Goal: Complete application form

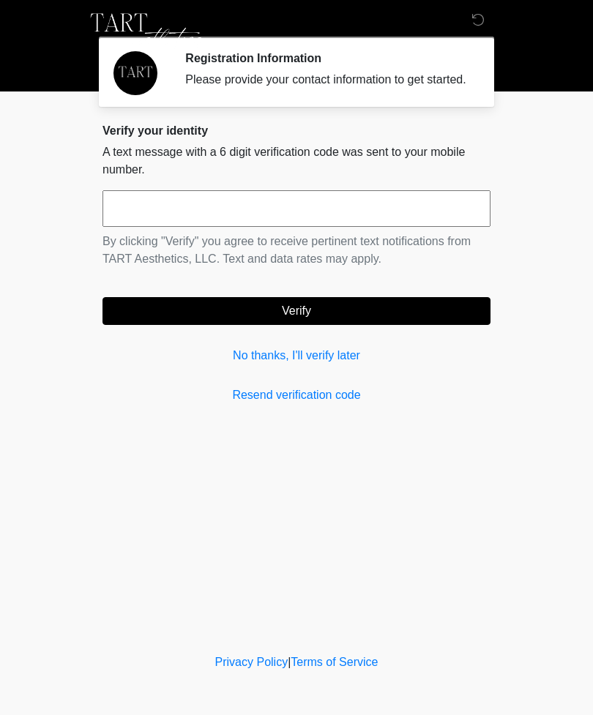
click at [208, 227] on input "text" at bounding box center [297, 208] width 388 height 37
type input "******"
click at [313, 319] on button "Verify" at bounding box center [297, 311] width 388 height 28
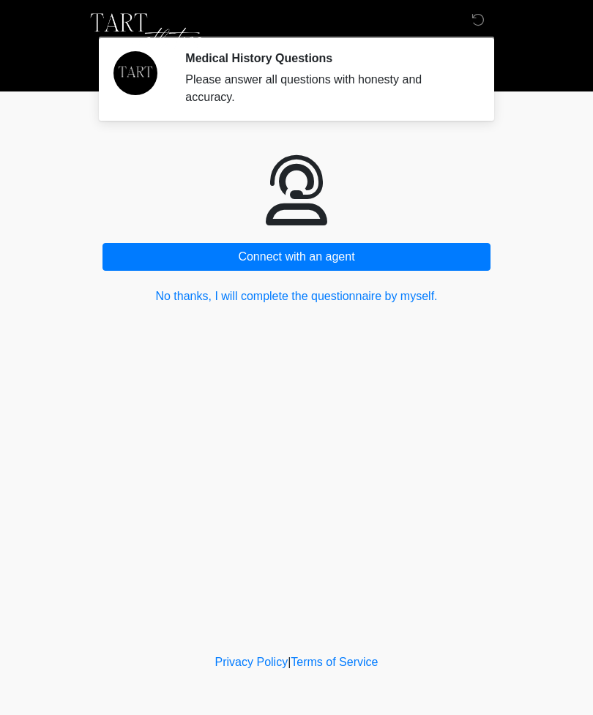
click at [395, 292] on button "No thanks, I will complete the questionnaire by myself." at bounding box center [297, 297] width 388 height 28
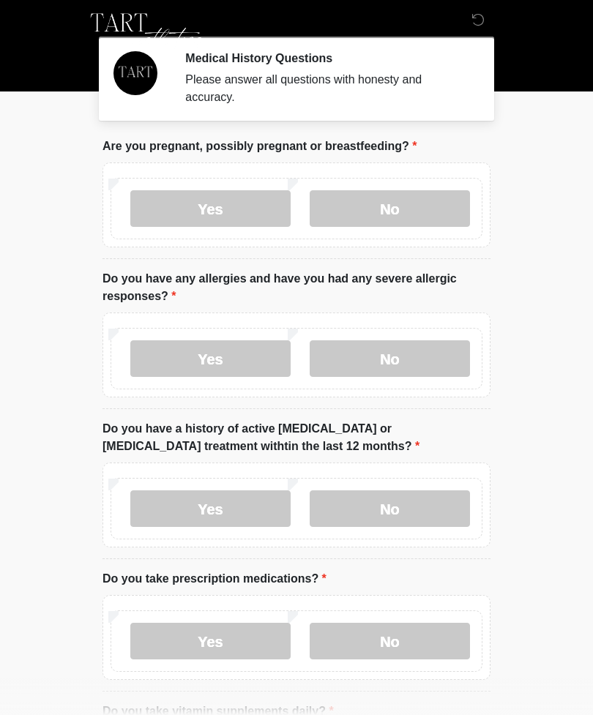
click at [400, 211] on label "No" at bounding box center [390, 208] width 160 height 37
click at [209, 366] on label "Yes" at bounding box center [210, 359] width 160 height 37
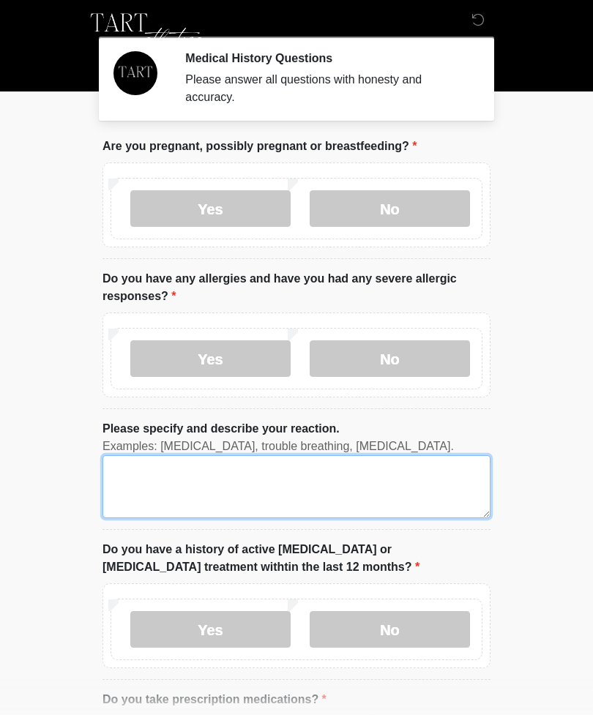
click at [267, 506] on textarea "Please specify and describe your reaction." at bounding box center [297, 487] width 388 height 63
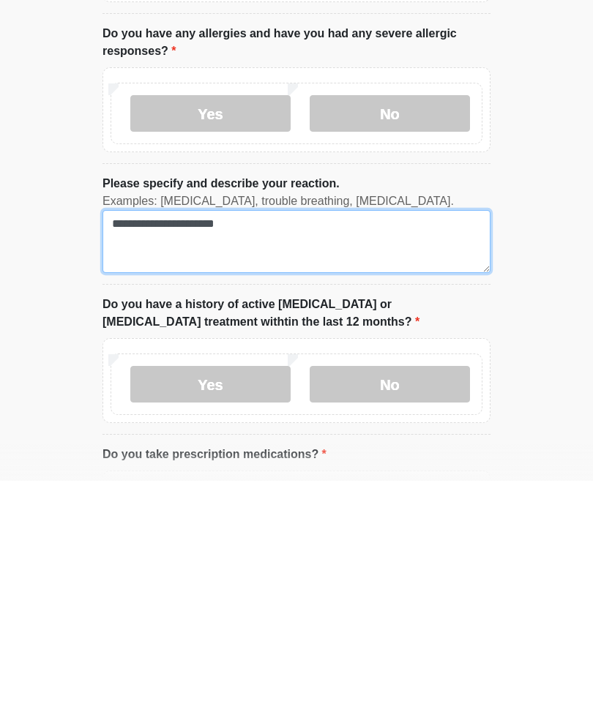
type textarea "**********"
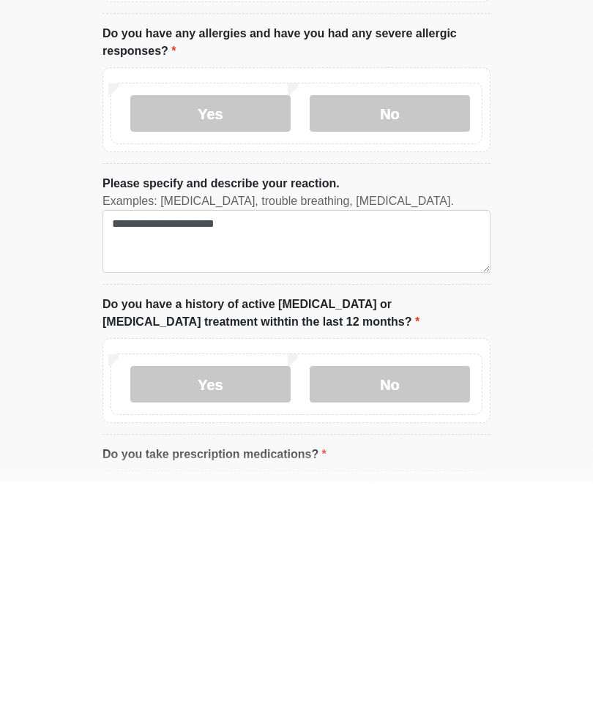
click at [423, 601] on label "No" at bounding box center [390, 619] width 160 height 37
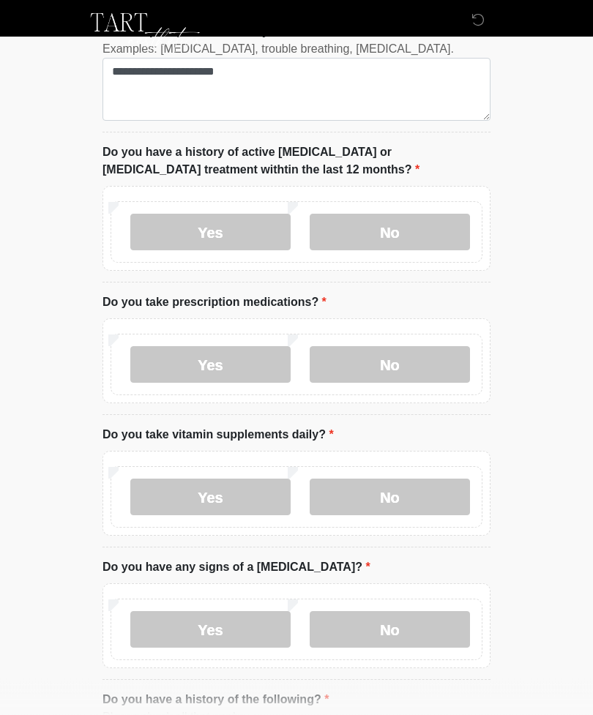
click at [234, 363] on label "Yes" at bounding box center [210, 365] width 160 height 37
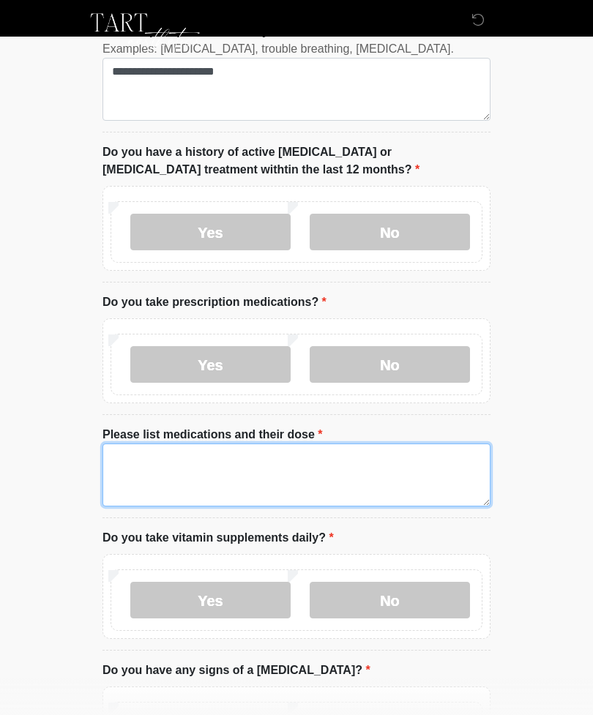
click at [276, 478] on textarea "Please list medications and their dose" at bounding box center [297, 475] width 388 height 63
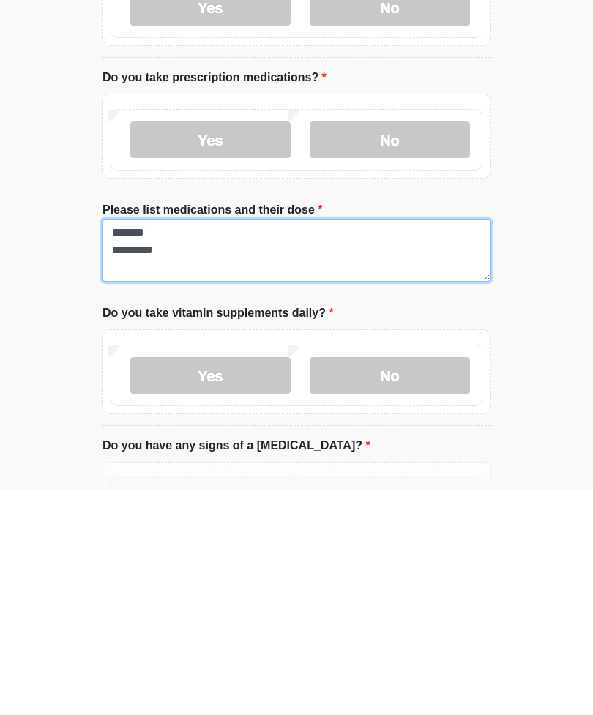
type textarea "******* *********"
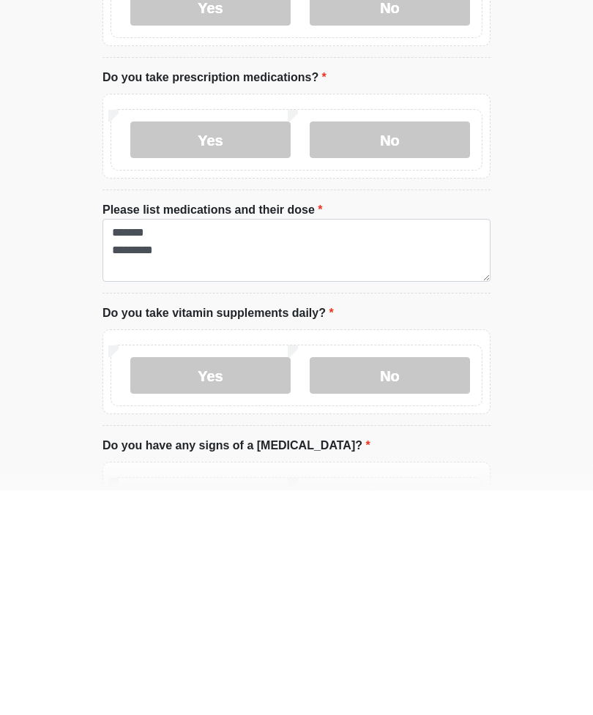
click at [392, 583] on label "No" at bounding box center [390, 601] width 160 height 37
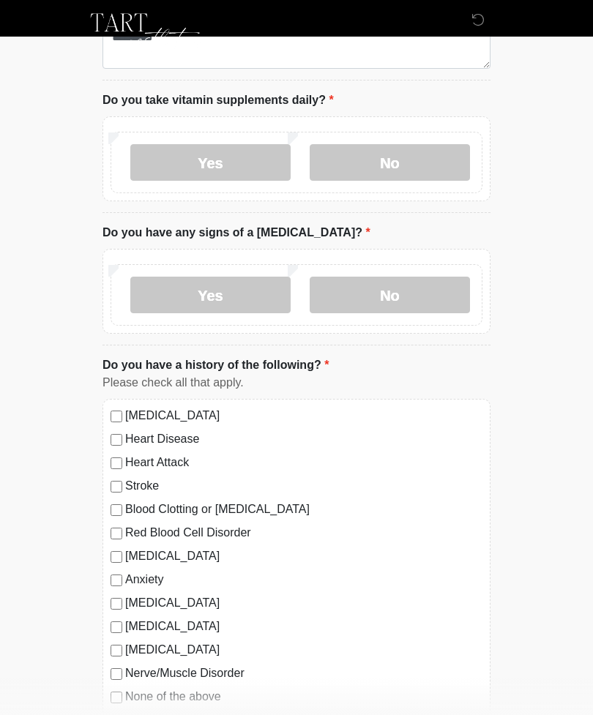
scroll to position [838, 0]
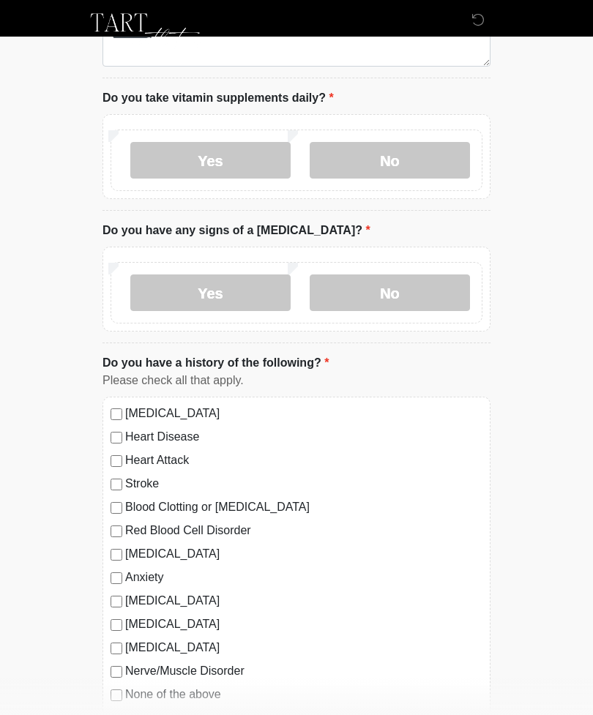
click at [403, 294] on label "No" at bounding box center [390, 293] width 160 height 37
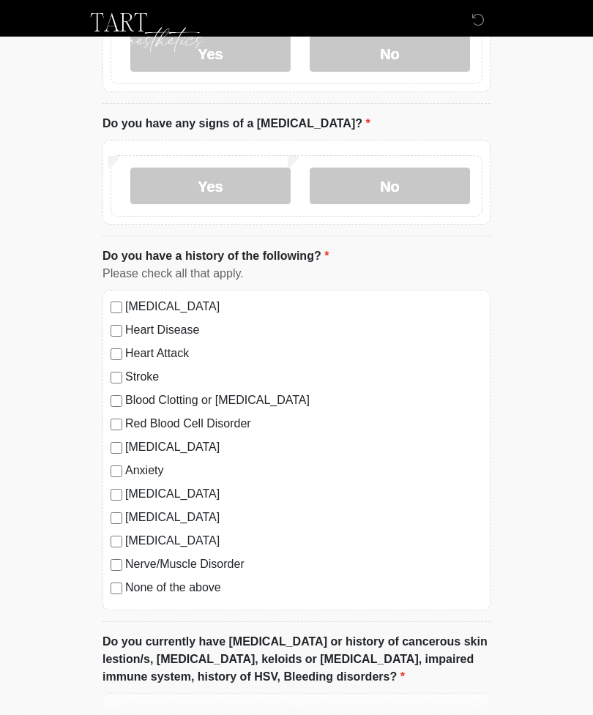
scroll to position [943, 0]
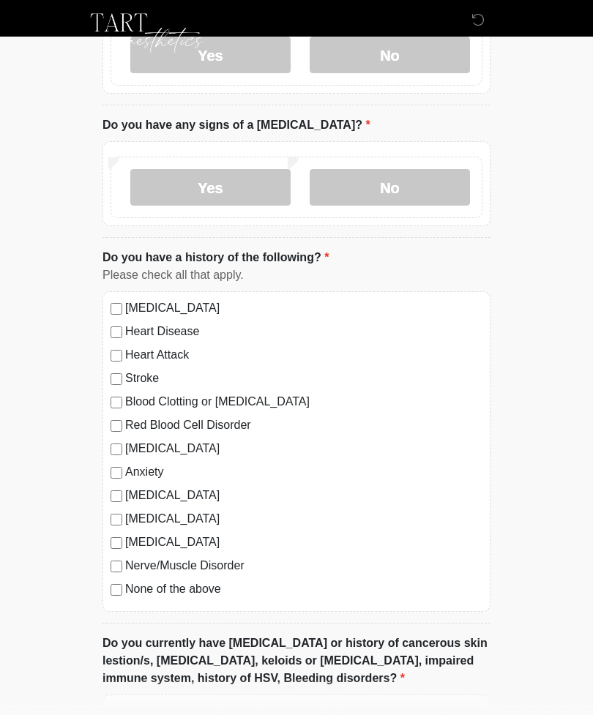
click at [152, 469] on label "Anxiety" at bounding box center [303, 473] width 357 height 18
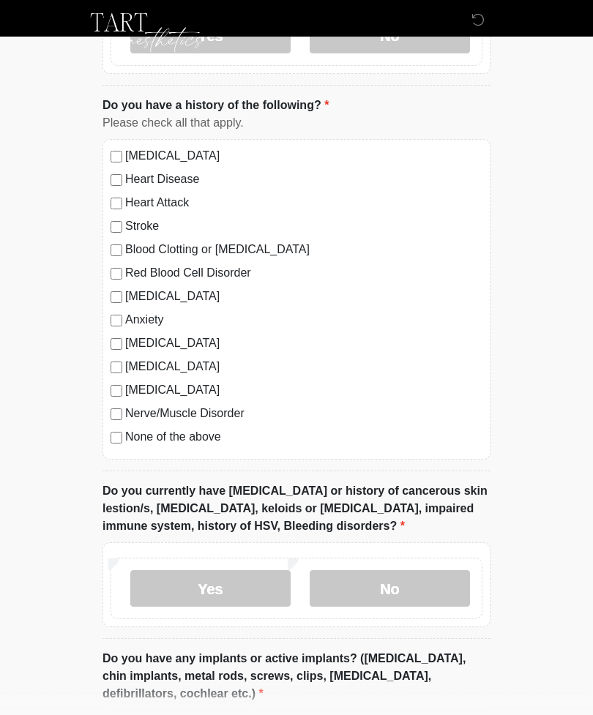
scroll to position [1098, 0]
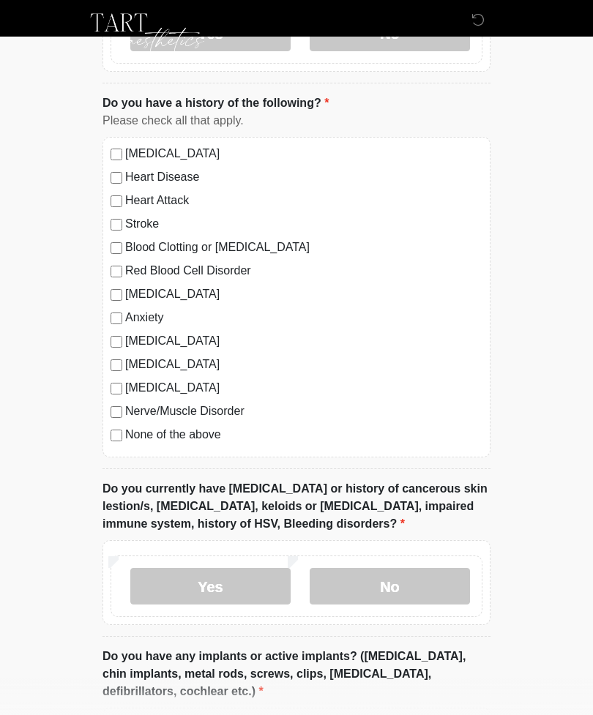
click at [414, 588] on label "No" at bounding box center [390, 586] width 160 height 37
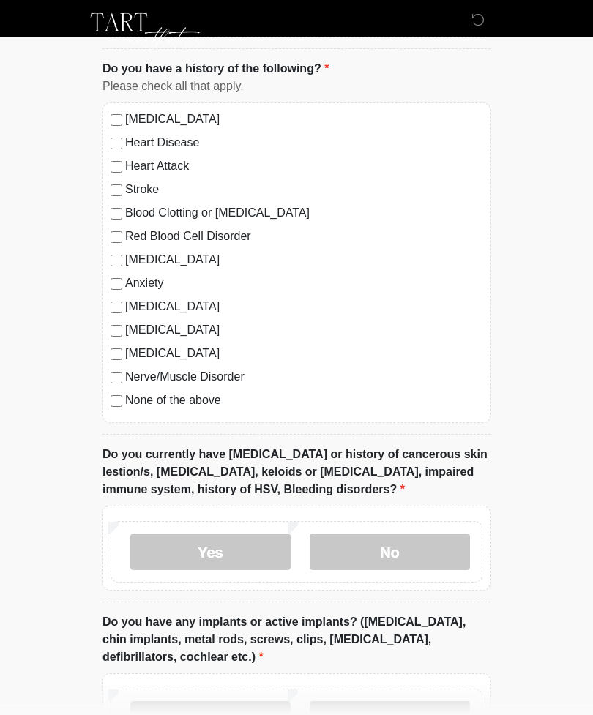
scroll to position [1134, 0]
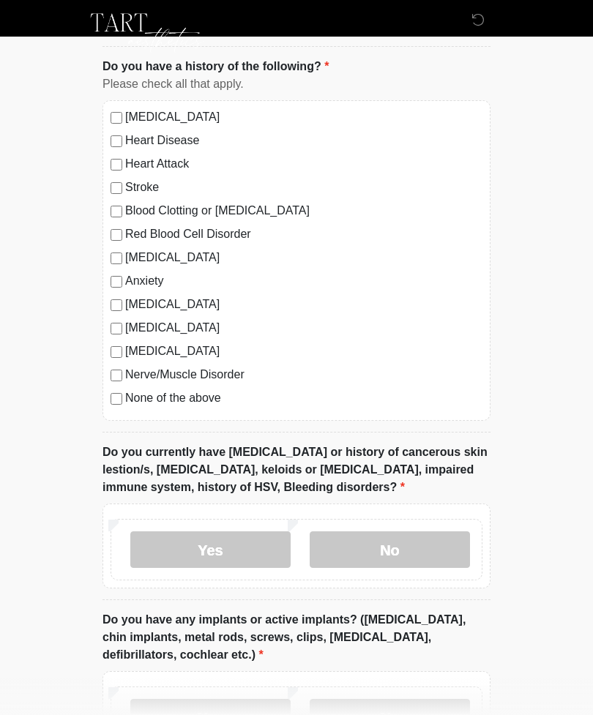
click at [231, 538] on label "Yes" at bounding box center [210, 550] width 160 height 37
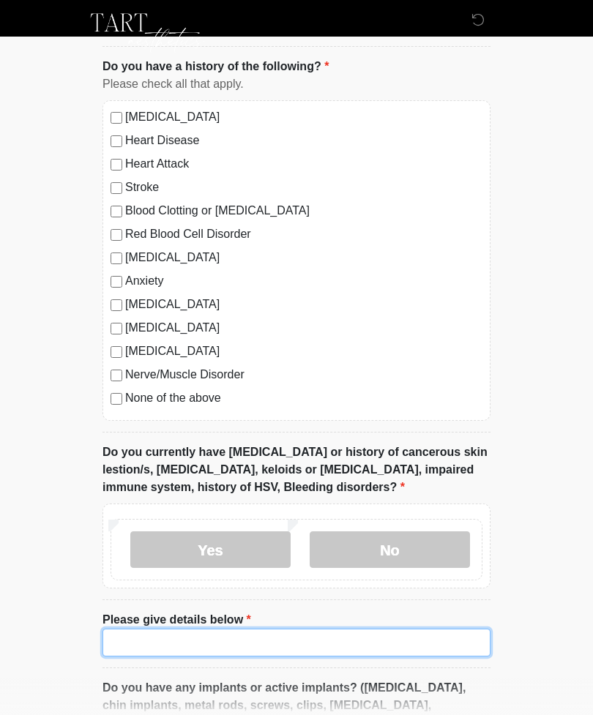
click at [202, 644] on input "Please give details below" at bounding box center [297, 643] width 388 height 28
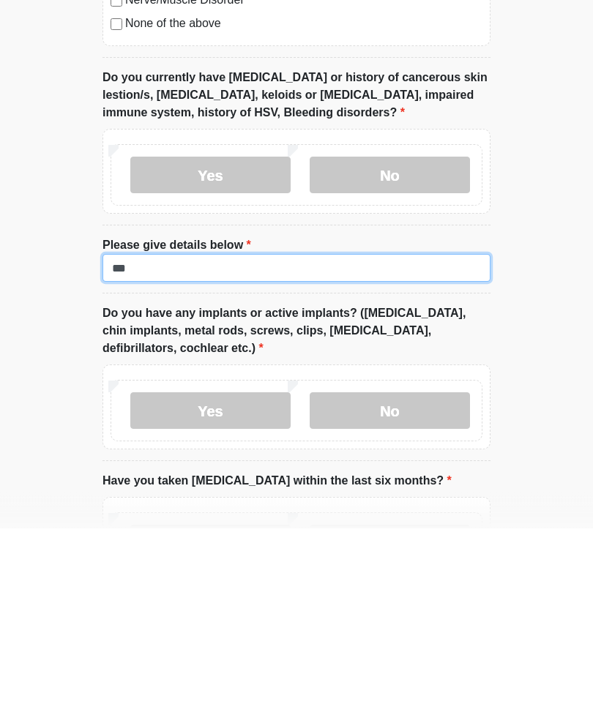
type input "*"
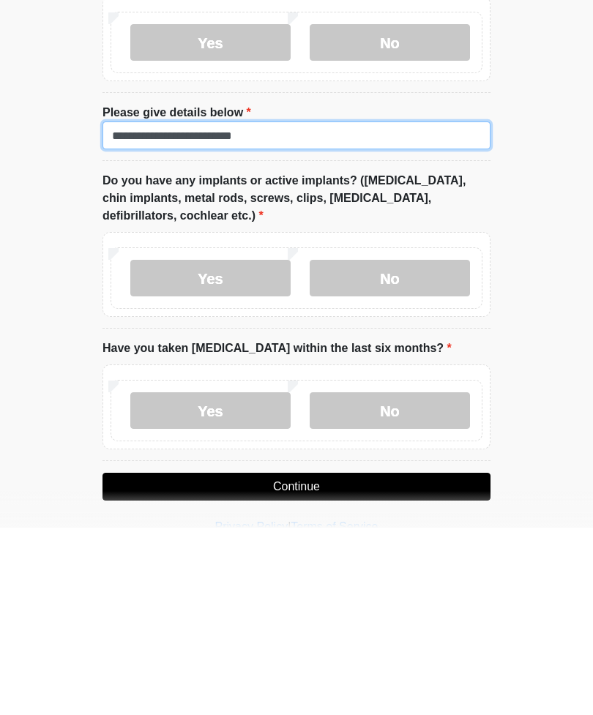
scroll to position [1454, 0]
type input "**********"
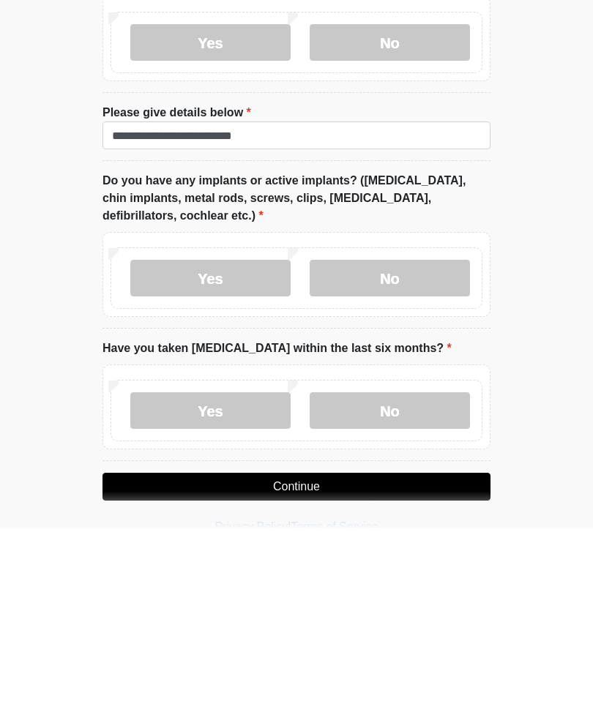
click at [404, 447] on label "No" at bounding box center [390, 465] width 160 height 37
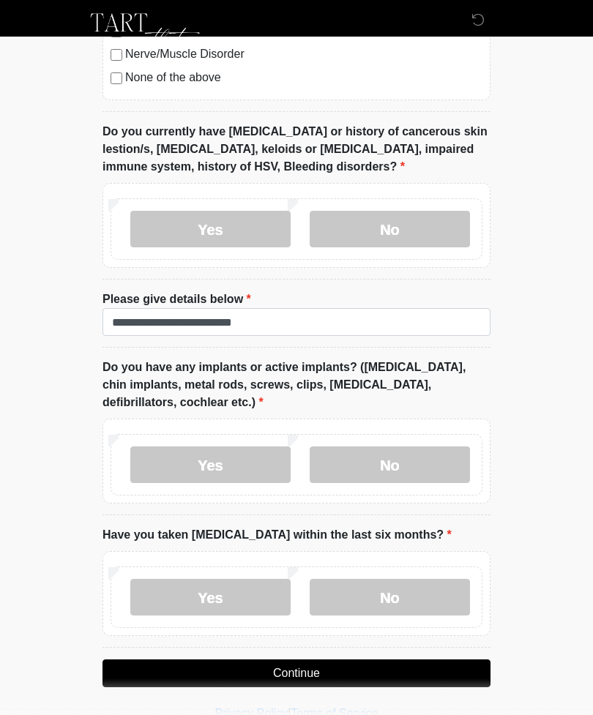
scroll to position [1451, 0]
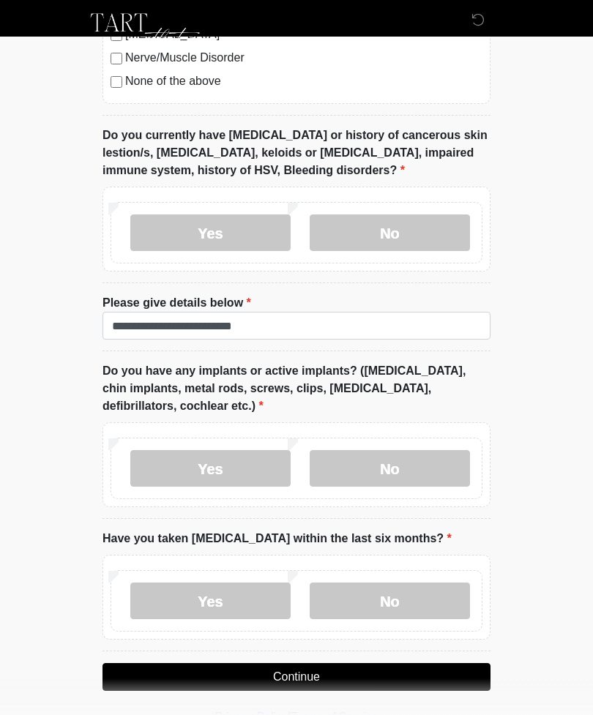
click at [409, 597] on label "No" at bounding box center [390, 601] width 160 height 37
click at [368, 685] on button "Continue" at bounding box center [297, 677] width 388 height 28
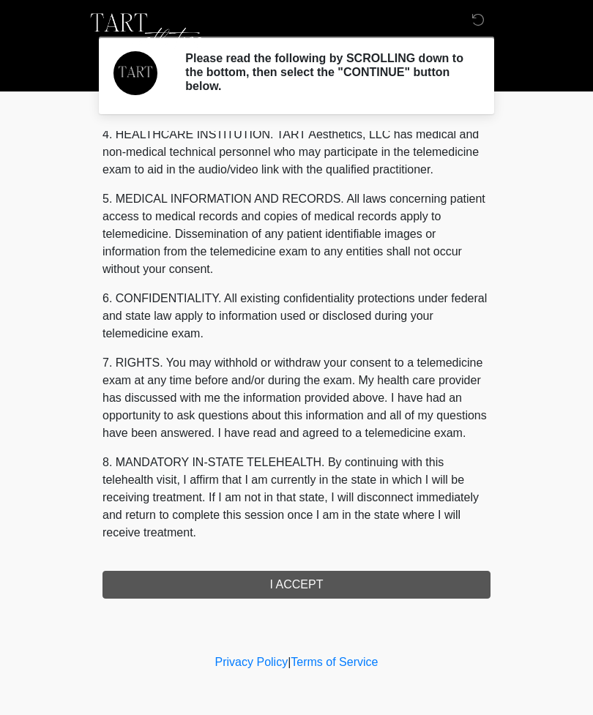
scroll to position [427, 0]
click at [411, 596] on button "I ACCEPT" at bounding box center [297, 585] width 388 height 28
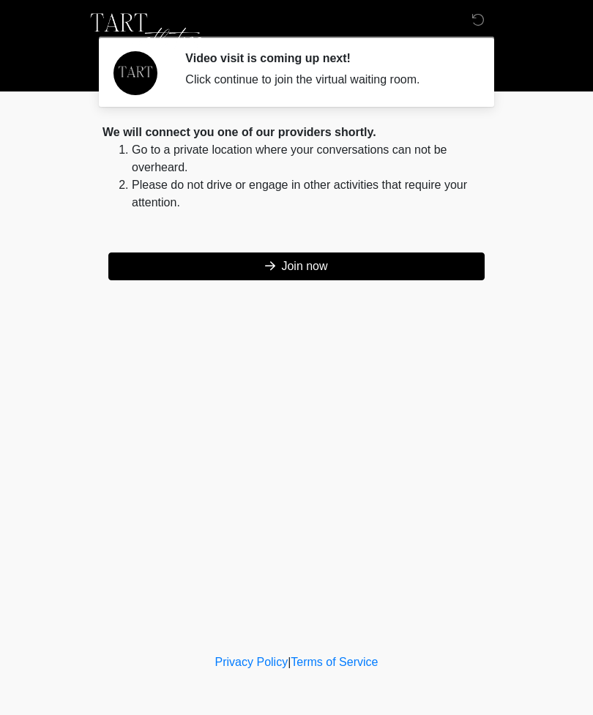
click at [422, 262] on button "Join now" at bounding box center [296, 267] width 376 height 28
